Goal: Navigation & Orientation: Find specific page/section

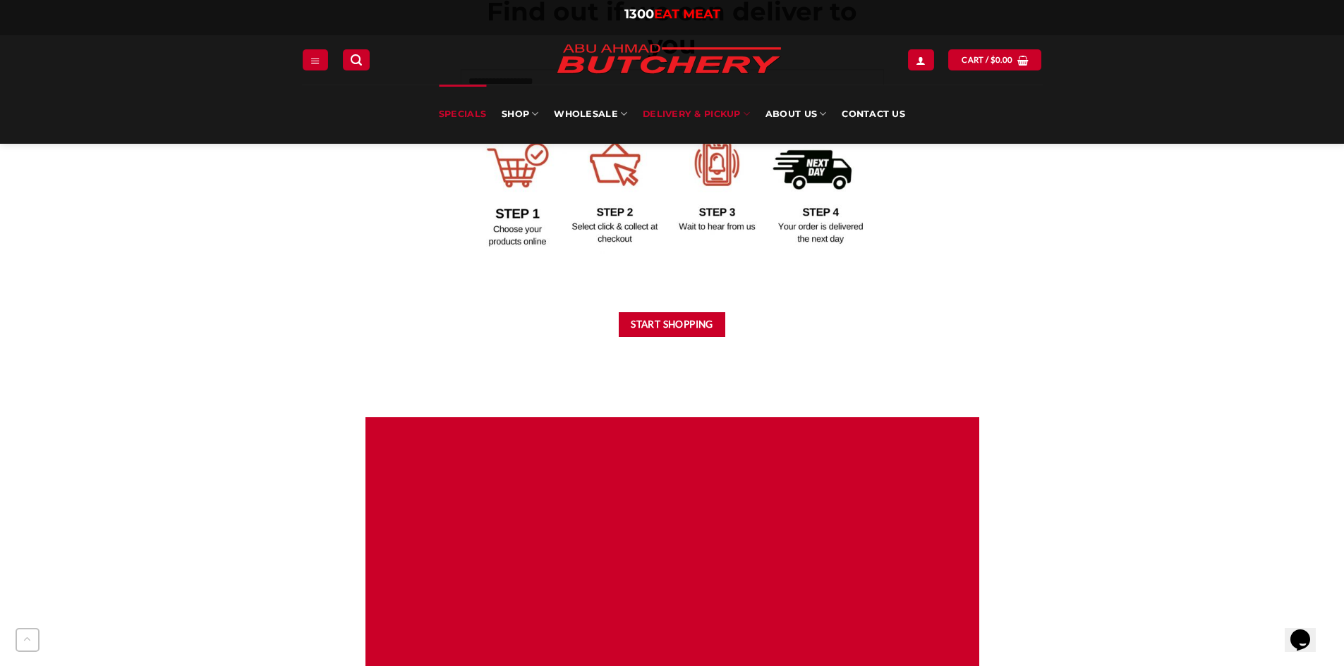
click at [472, 121] on link "Specials" at bounding box center [462, 114] width 47 height 59
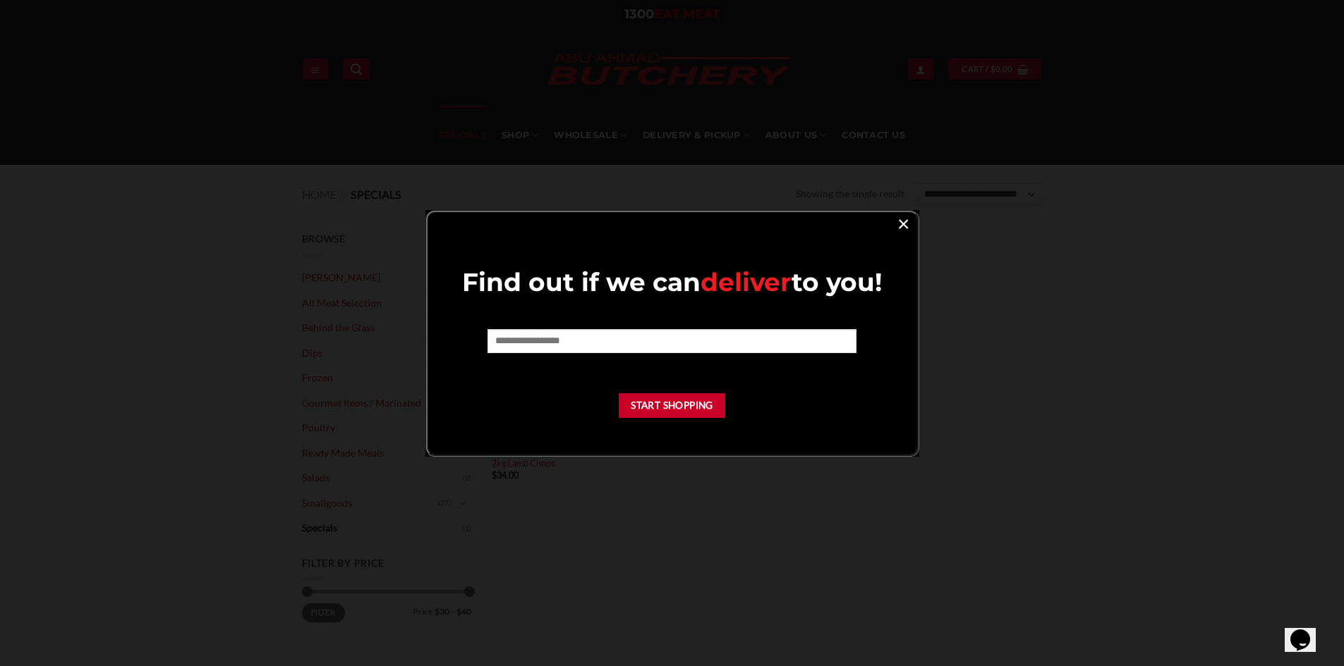
click at [901, 219] on link "×" at bounding box center [903, 223] width 20 height 19
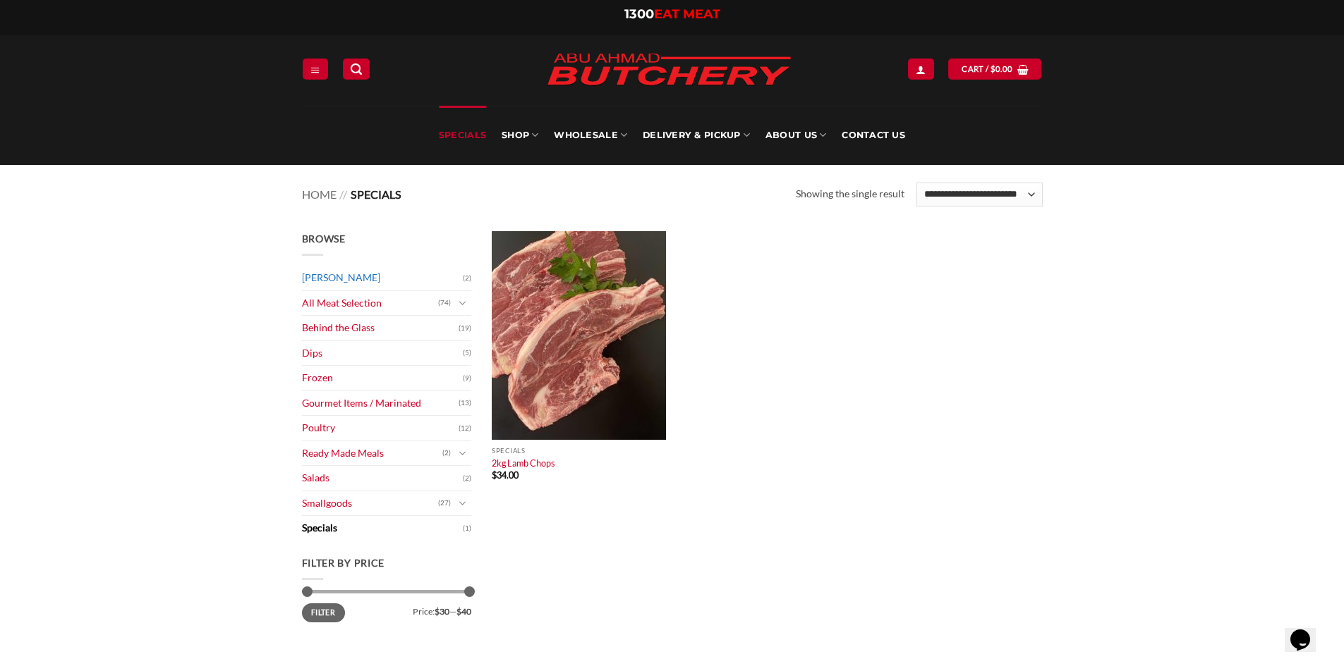
click at [391, 277] on link "[PERSON_NAME]" at bounding box center [382, 278] width 161 height 25
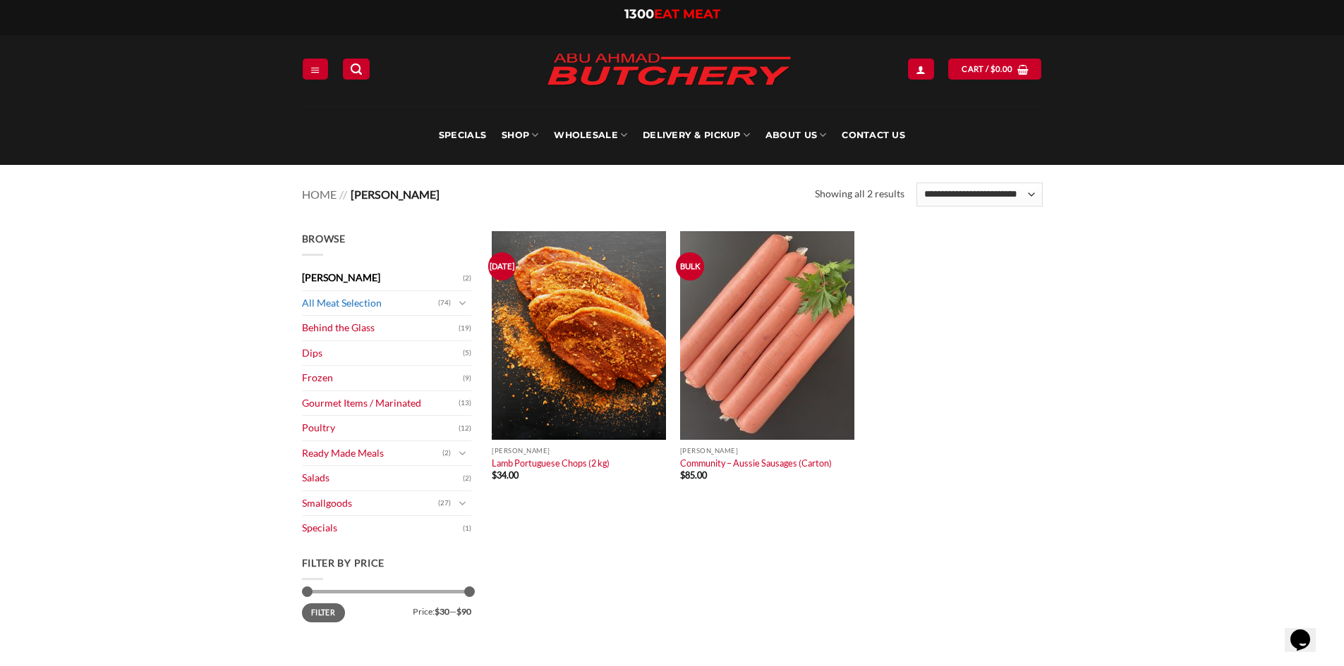
click at [365, 311] on link "All Meat Selection" at bounding box center [370, 303] width 136 height 25
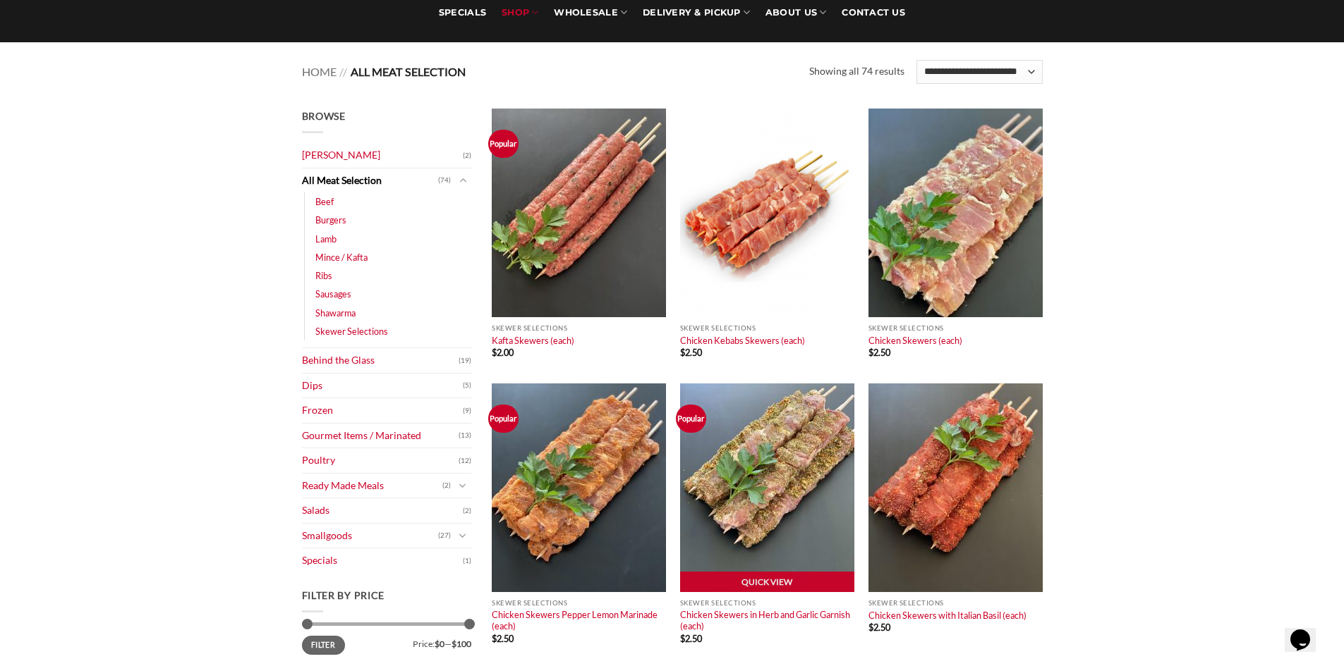
scroll to position [141, 0]
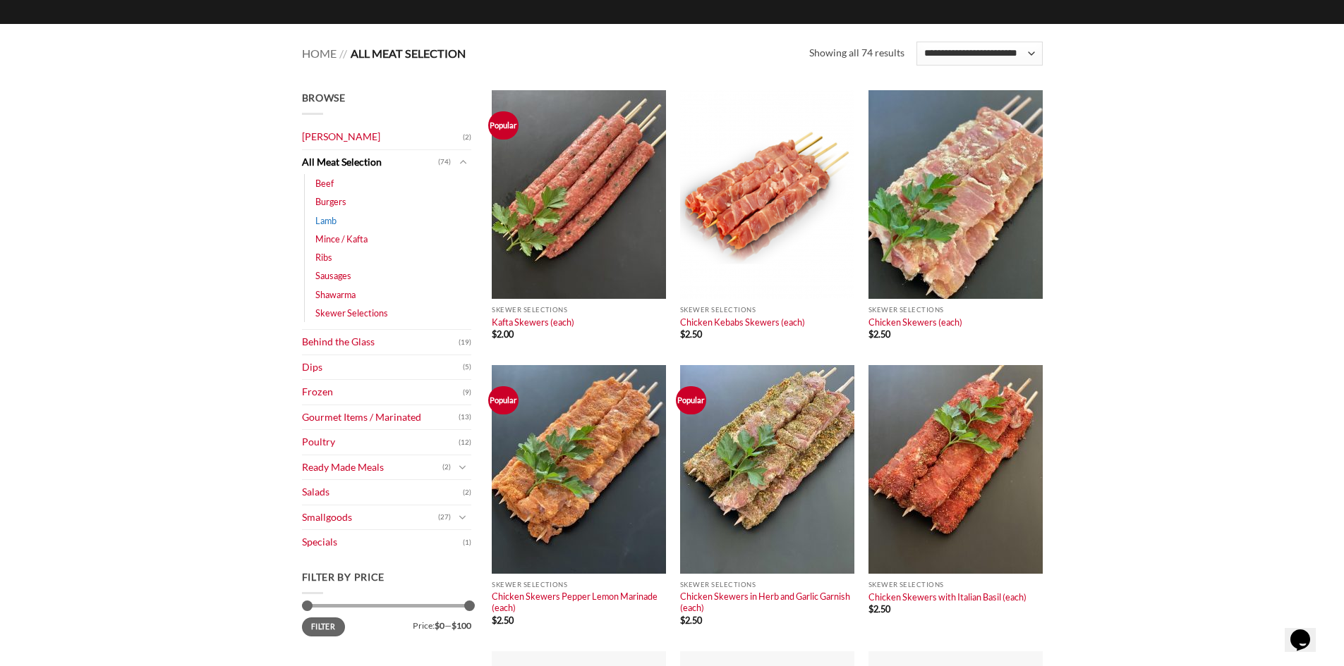
click at [331, 224] on link "Lamb" at bounding box center [325, 221] width 21 height 18
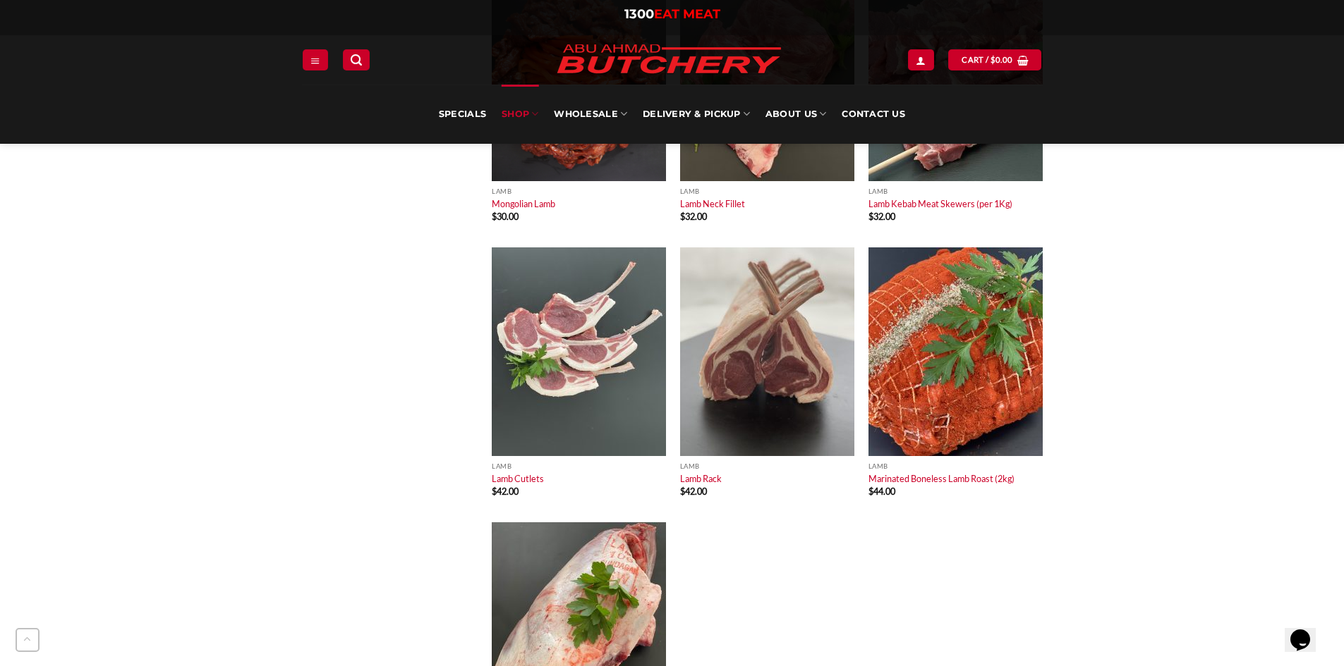
scroll to position [2186, 0]
